Goal: Information Seeking & Learning: Check status

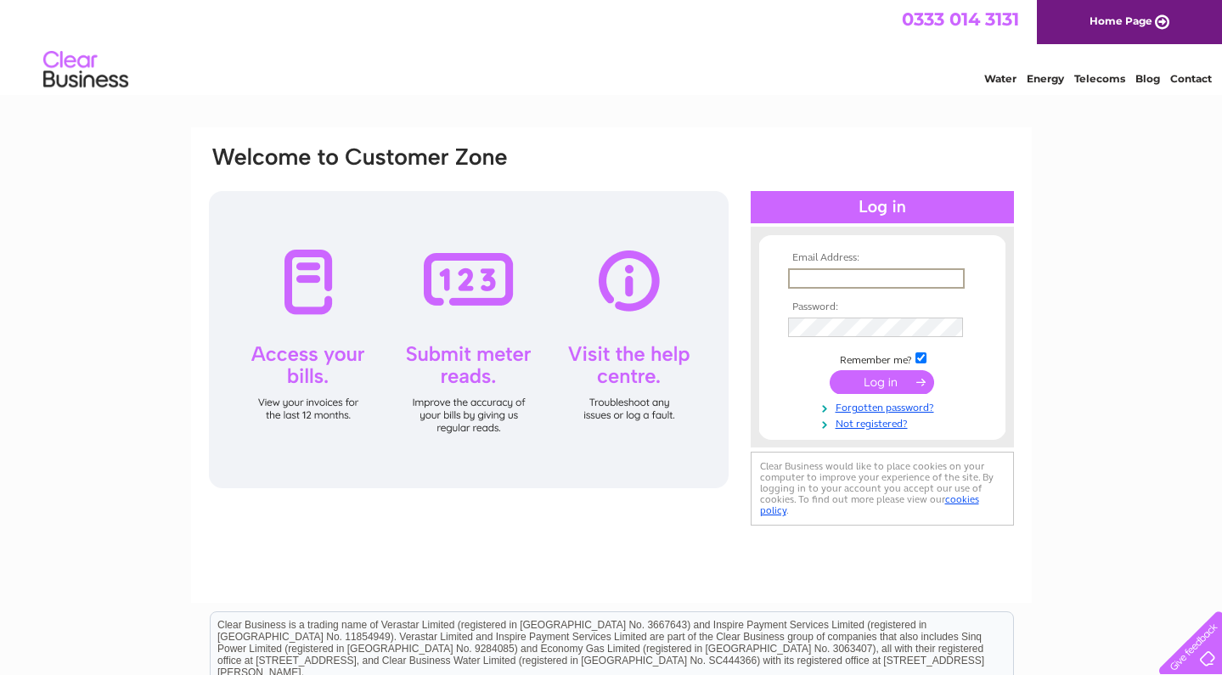
type input "newtonstewartkeystore03@gmail.com"
click at [881, 380] on input "submit" at bounding box center [882, 382] width 104 height 24
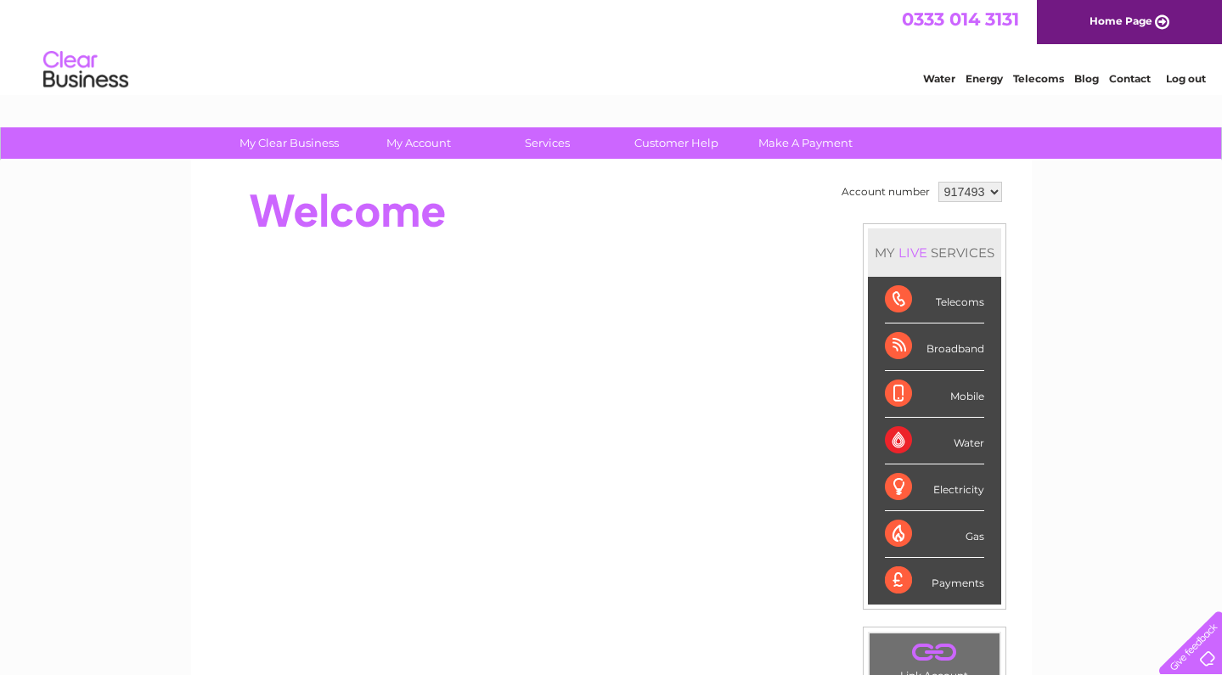
click at [912, 432] on div "Water" at bounding box center [934, 441] width 99 height 47
click at [972, 442] on div "Water" at bounding box center [934, 441] width 99 height 47
click at [905, 436] on div "Water" at bounding box center [934, 441] width 99 height 47
select select "940630"
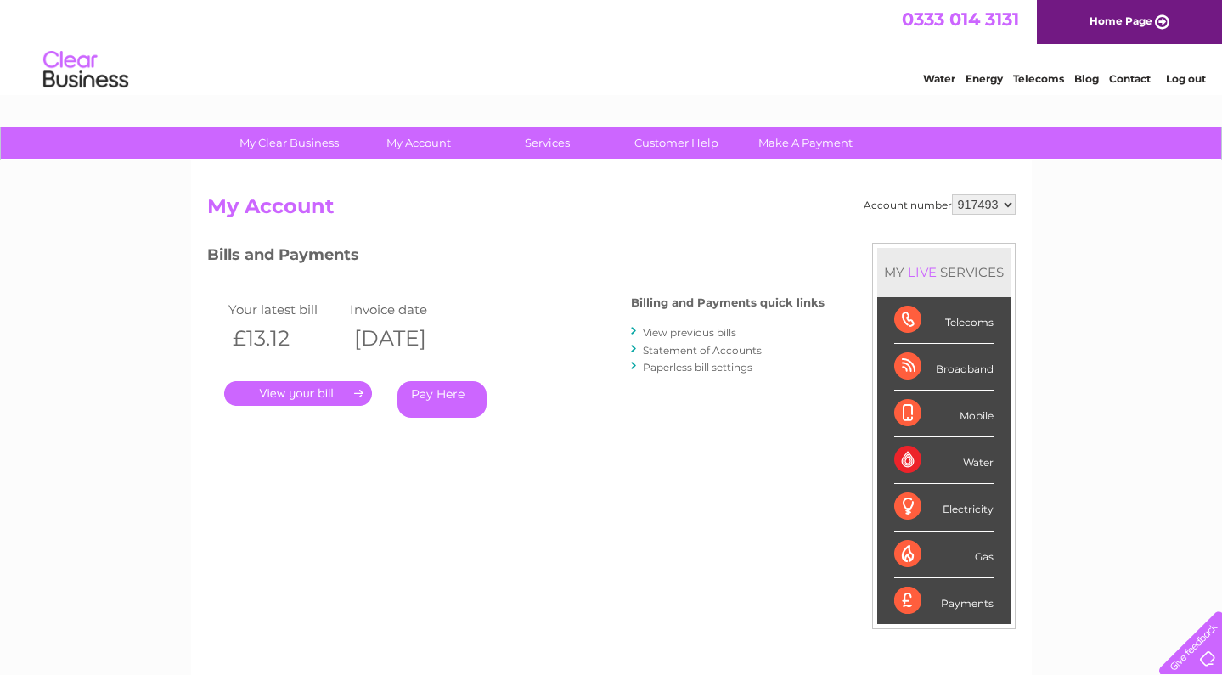
click at [320, 387] on link "." at bounding box center [298, 393] width 148 height 25
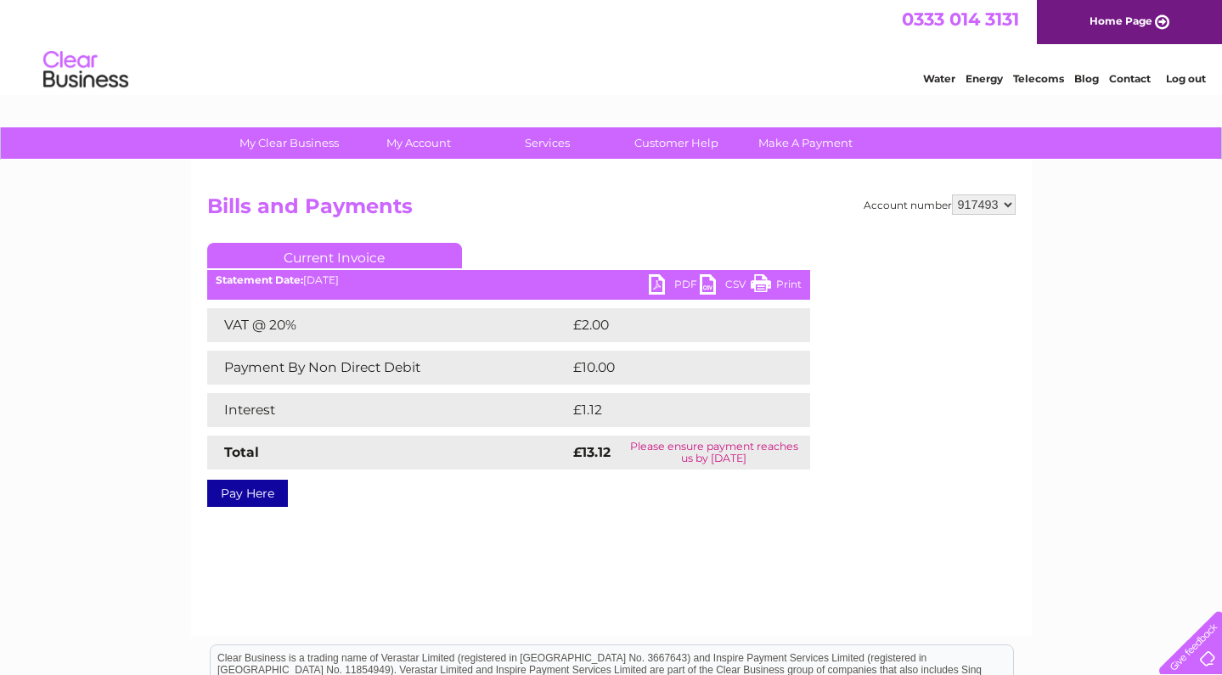
select select "940630"
select select "917493"
select select "994251"
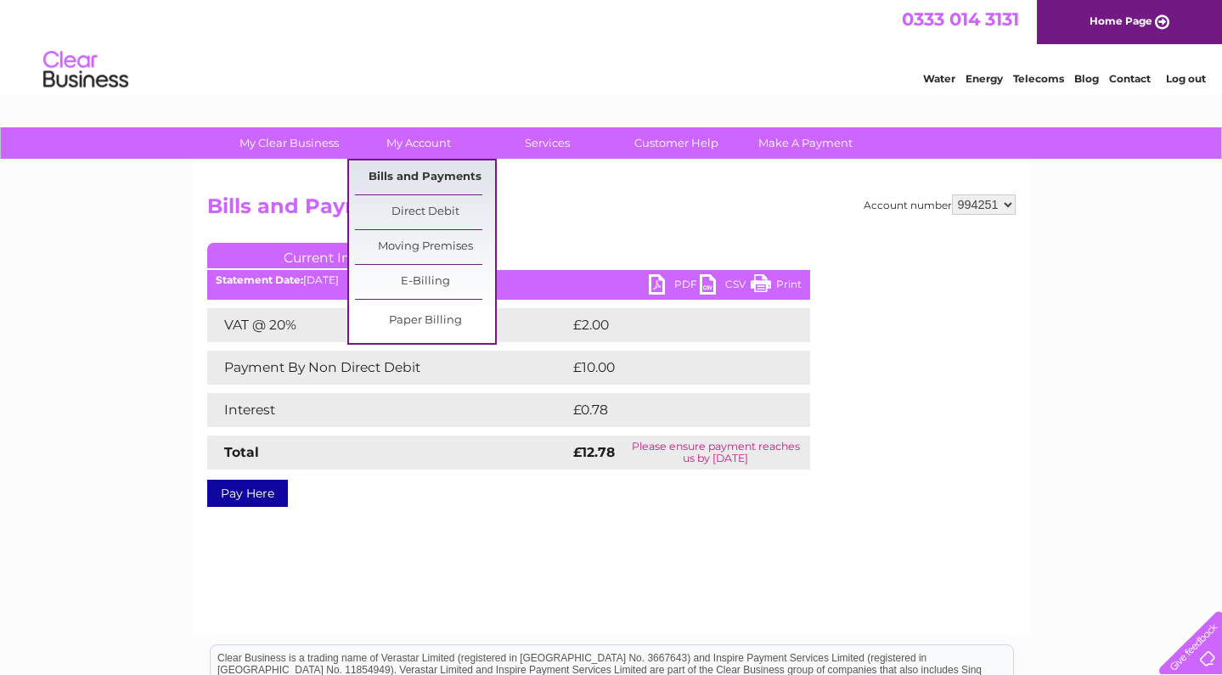
click at [425, 177] on link "Bills and Payments" at bounding box center [425, 177] width 140 height 34
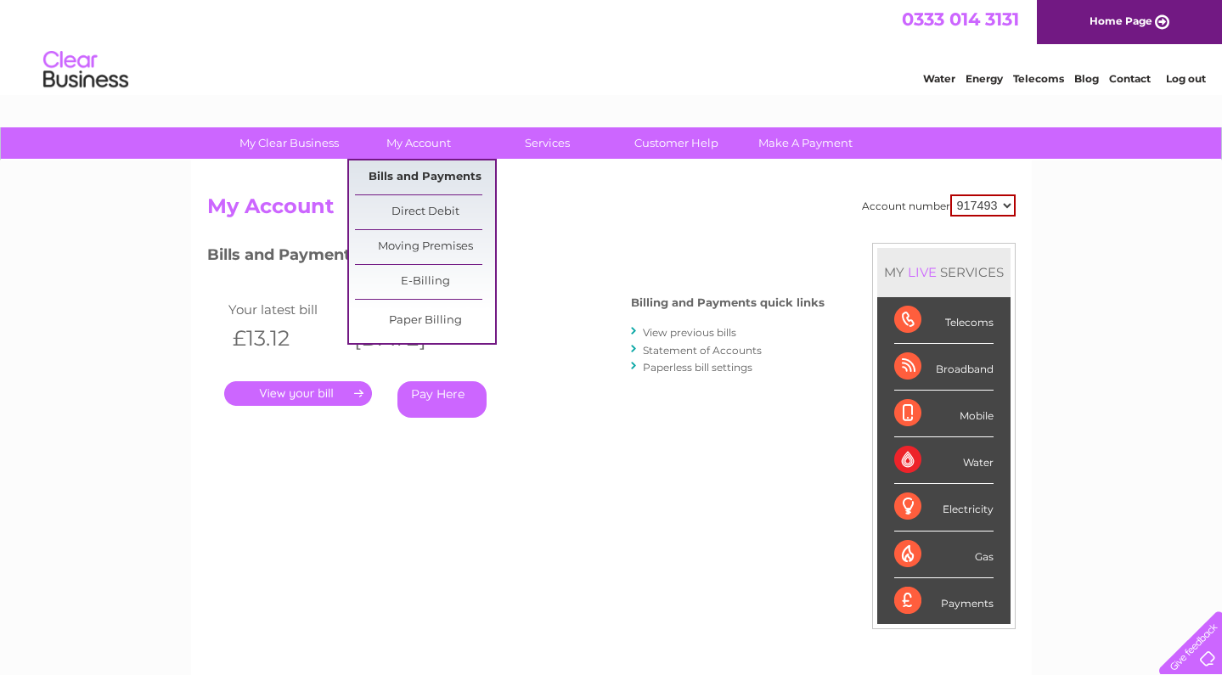
click at [436, 170] on link "Bills and Payments" at bounding box center [425, 177] width 140 height 34
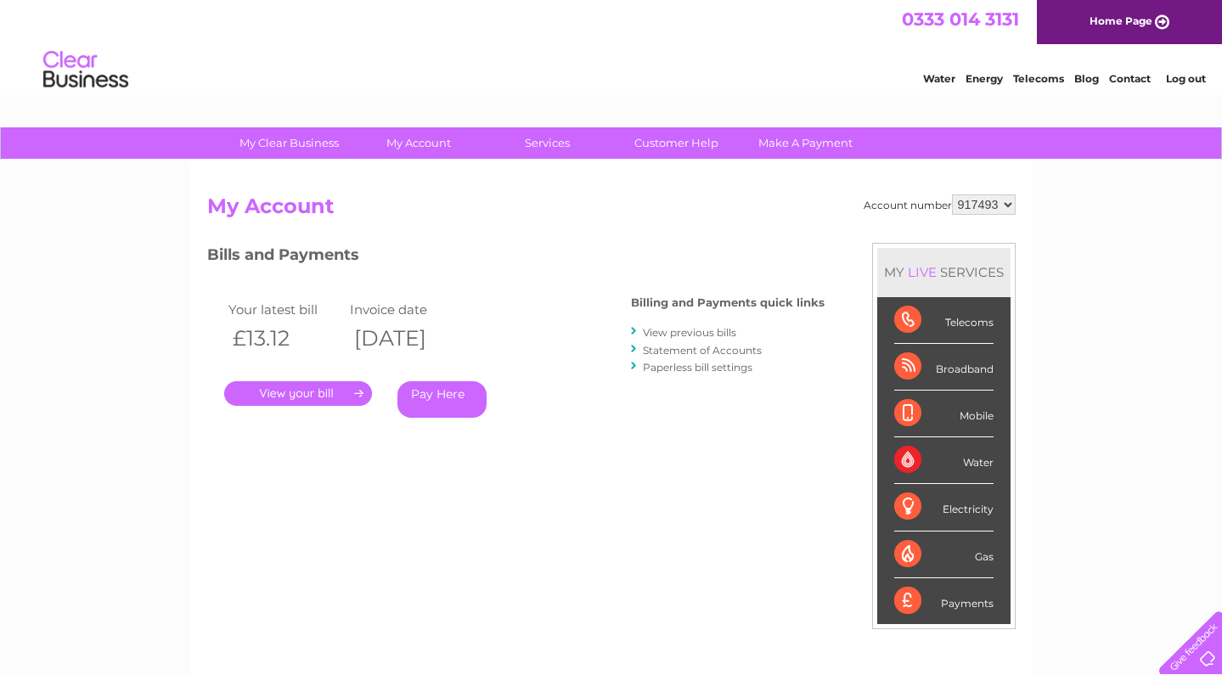
click at [704, 329] on link "View previous bills" at bounding box center [689, 332] width 93 height 13
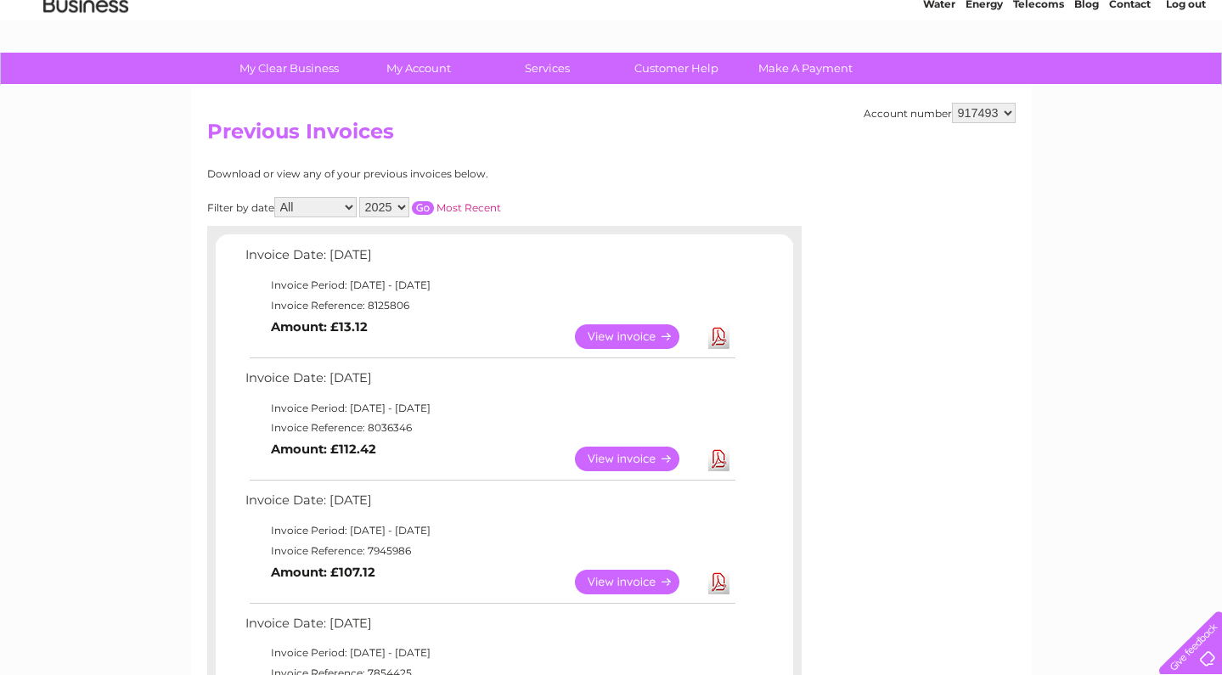
scroll to position [63, 0]
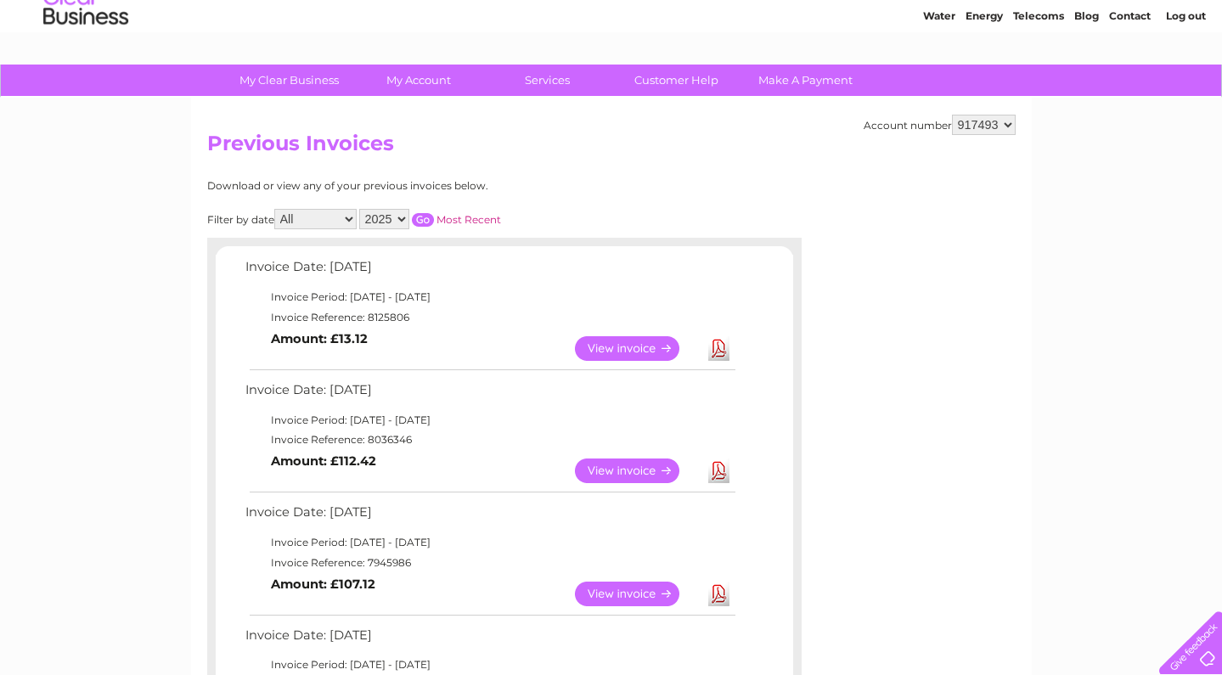
select select "940630"
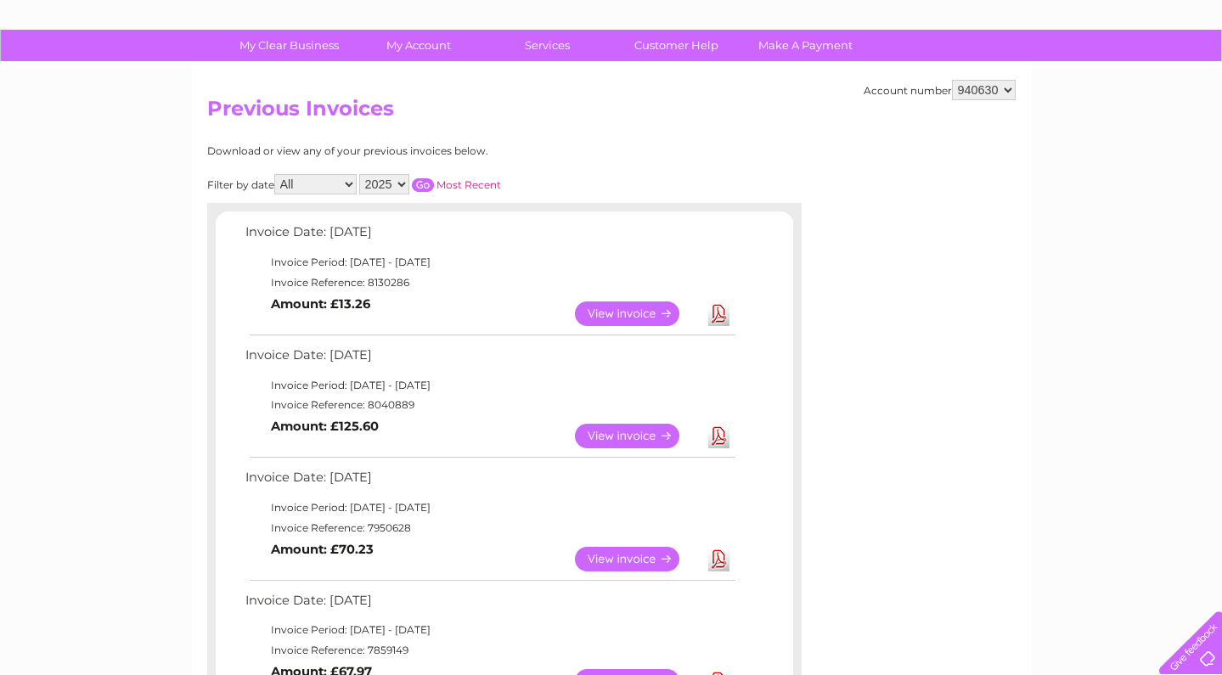
select select "994251"
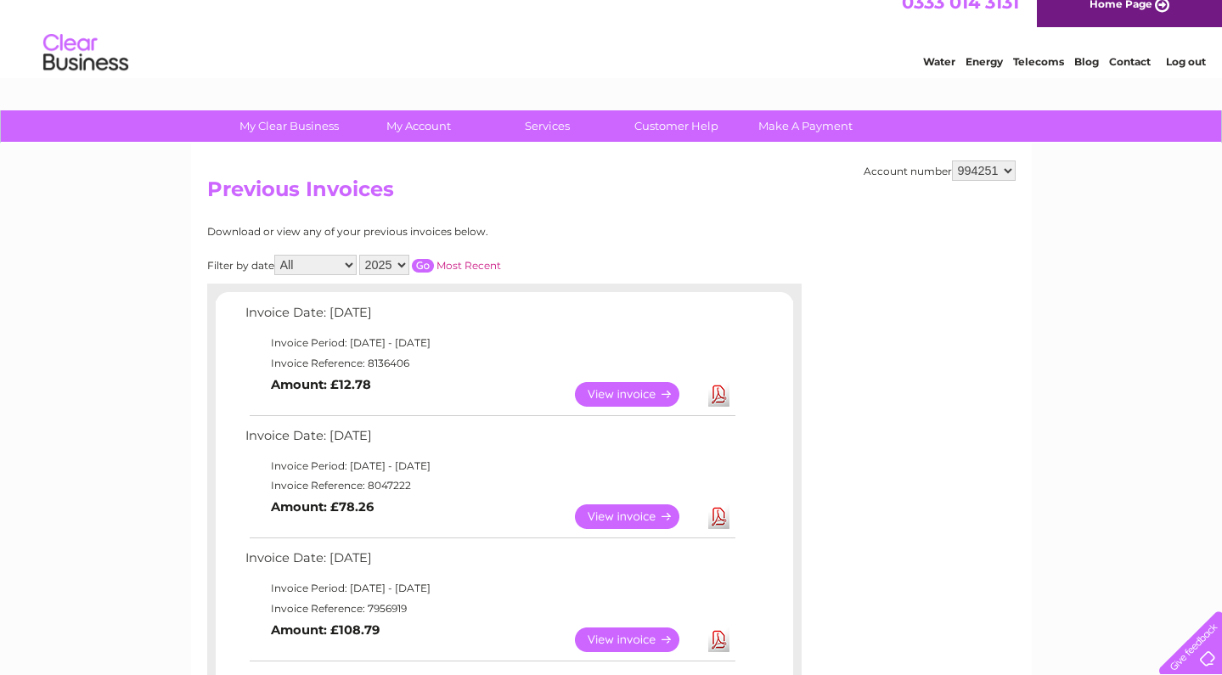
scroll to position [15, 0]
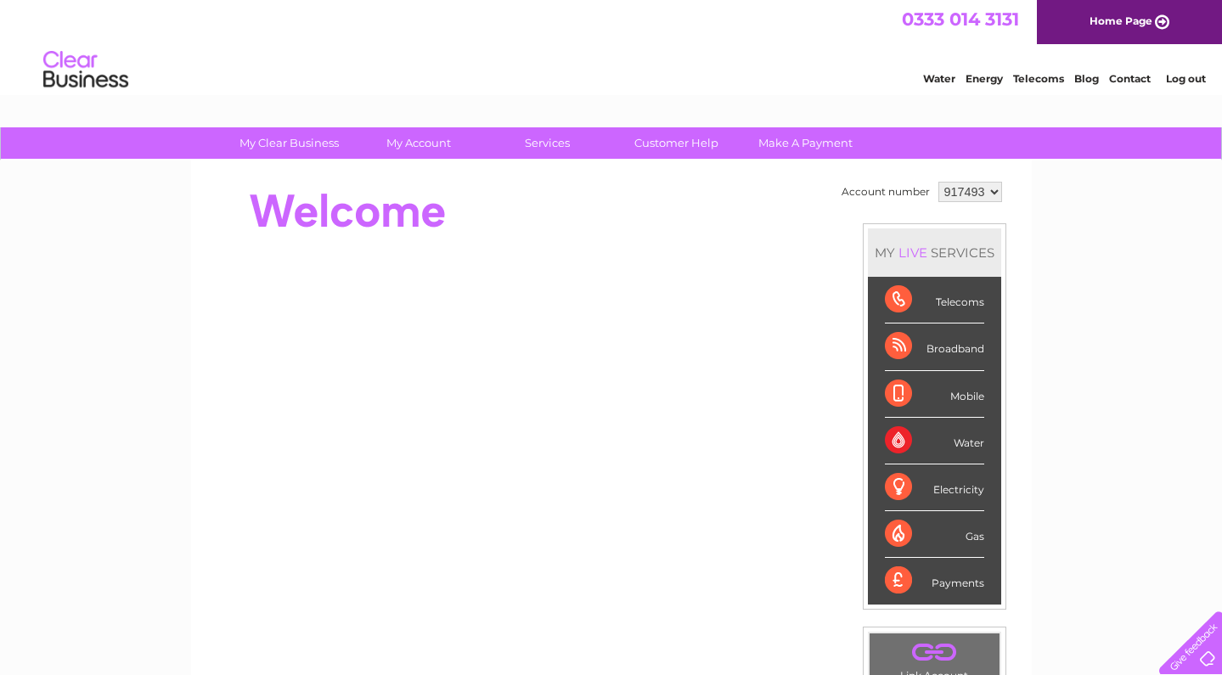
click at [1113, 331] on div "My Clear Business Login Details My Details My Preferences Link Account My Accou…" at bounding box center [611, 604] width 1222 height 954
